Goal: Task Accomplishment & Management: Use online tool/utility

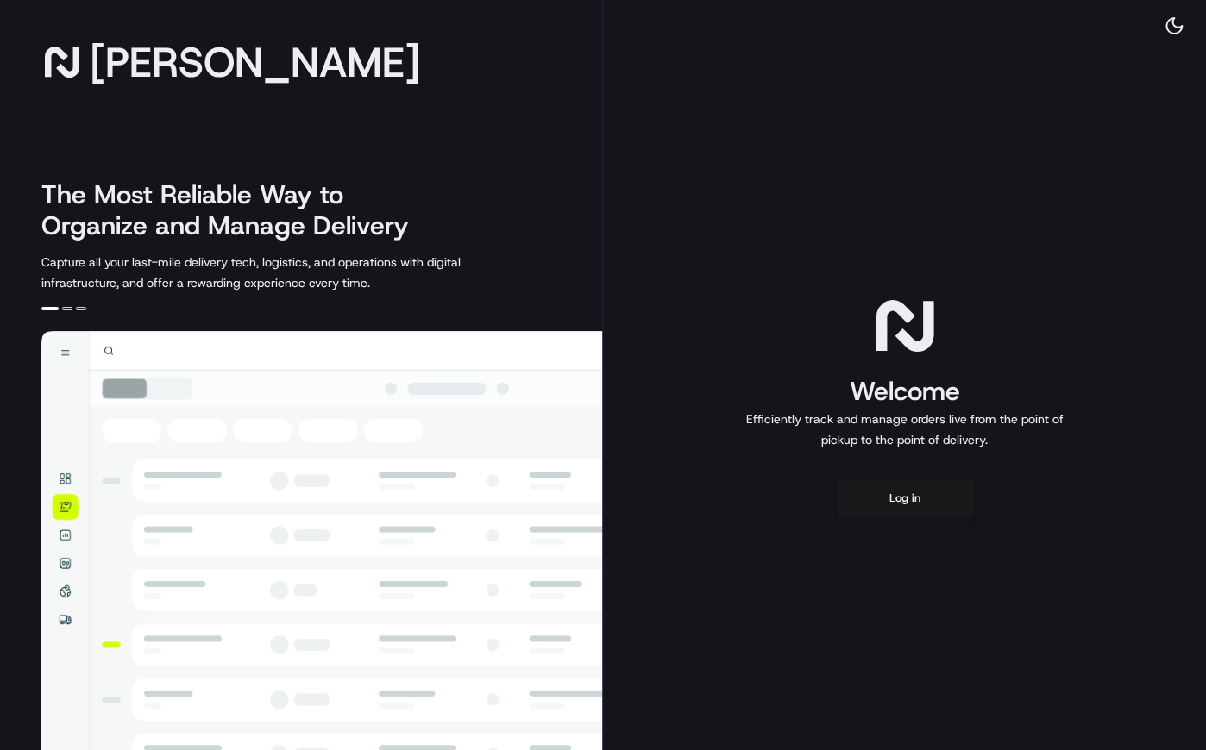
click at [902, 524] on div "Welcome Efficiently track and manage orders live from the point of pickup to th…" at bounding box center [904, 405] width 603 height 810
click at [897, 513] on button "Log in" at bounding box center [905, 498] width 138 height 41
